Goal: Transaction & Acquisition: Purchase product/service

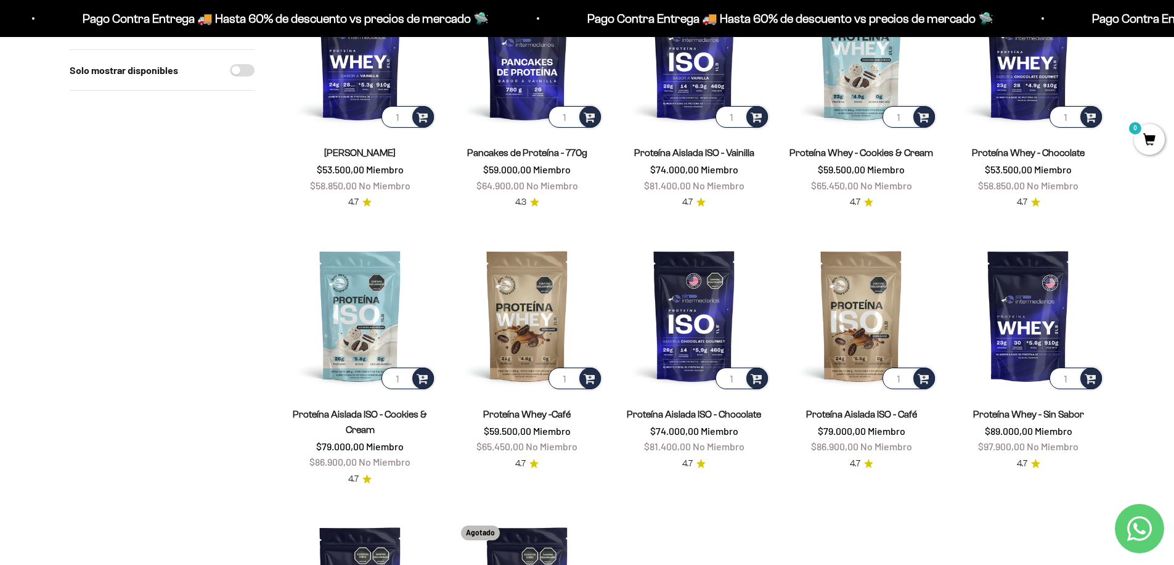
scroll to position [155, 0]
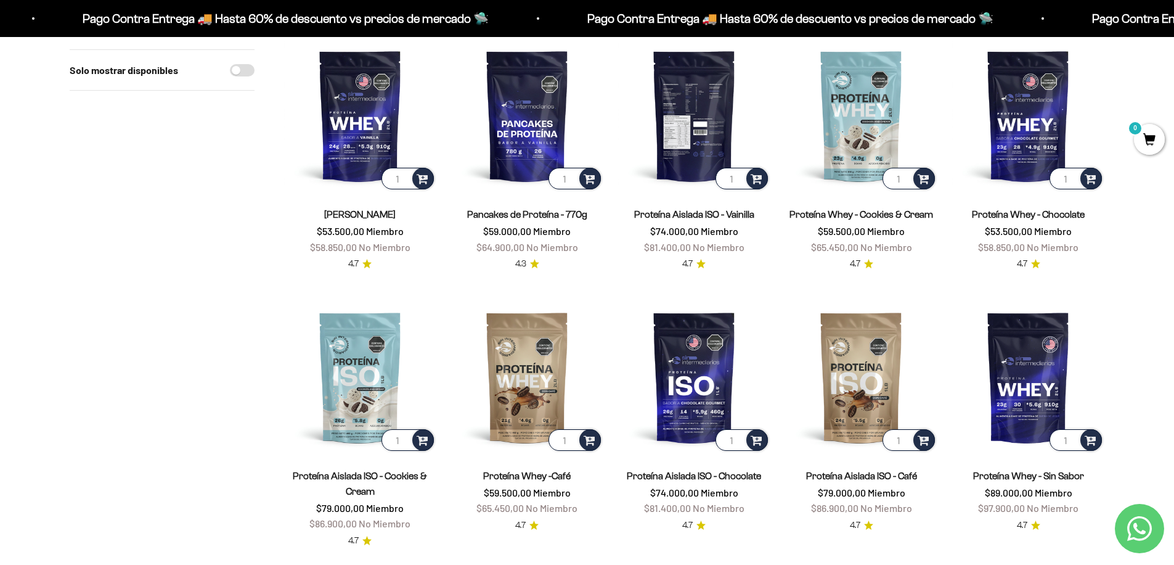
click at [716, 109] on img at bounding box center [694, 115] width 152 height 152
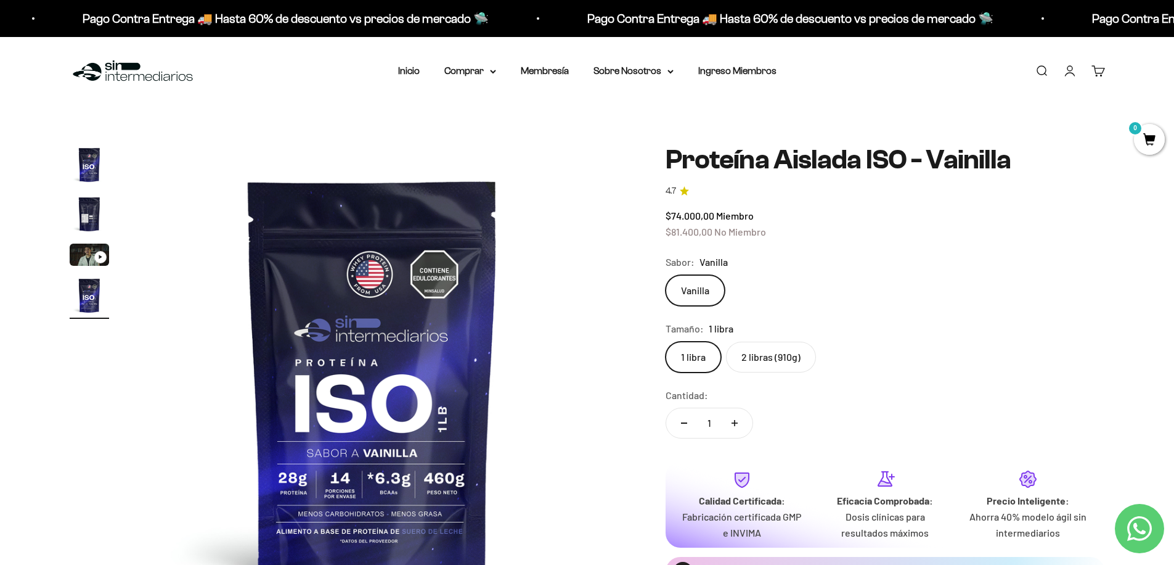
click at [764, 356] on label "2 libras (910g)" at bounding box center [771, 356] width 90 height 31
click at [666, 341] on input "2 libras (910g)" at bounding box center [665, 341] width 1 height 1
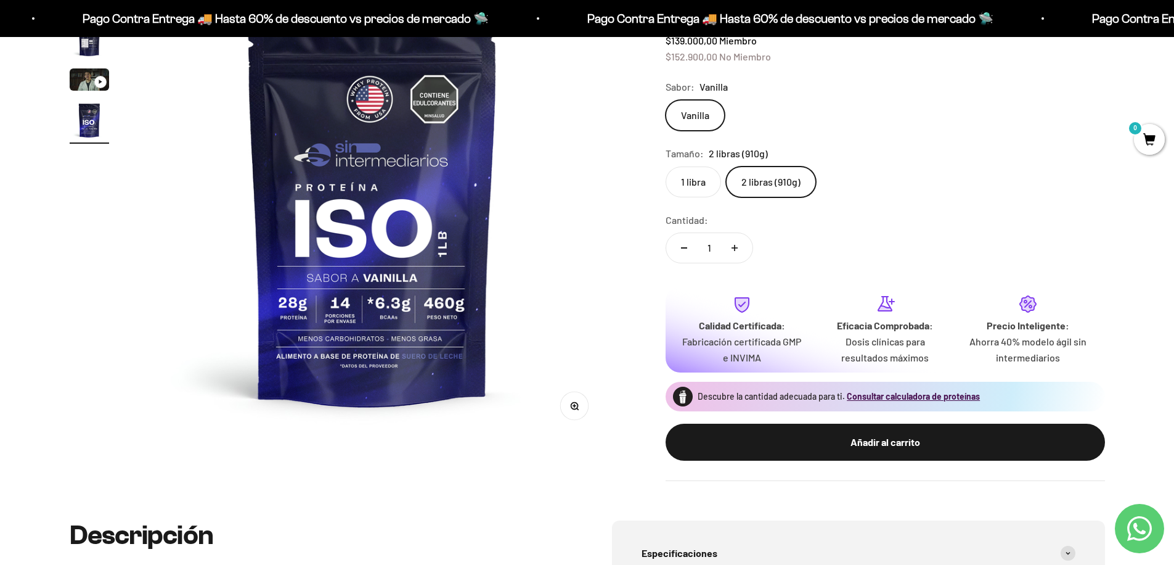
scroll to position [162, 0]
